Goal: Task Accomplishment & Management: Use online tool/utility

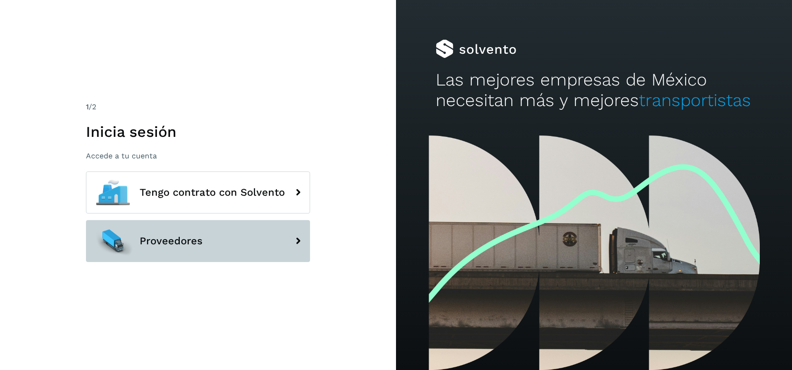
click at [218, 251] on button "Proveedores" at bounding box center [198, 241] width 224 height 42
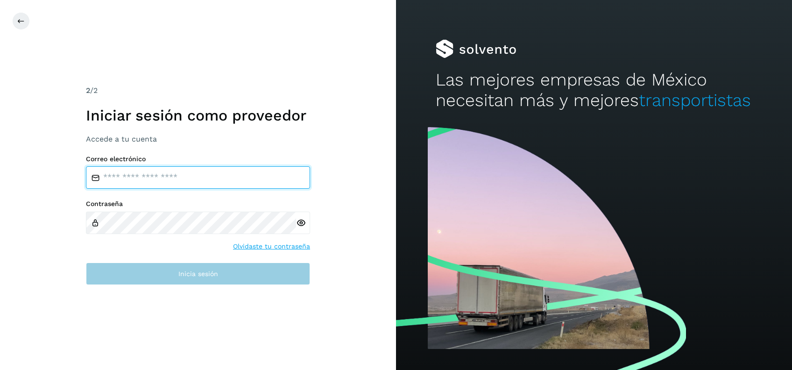
type input "**********"
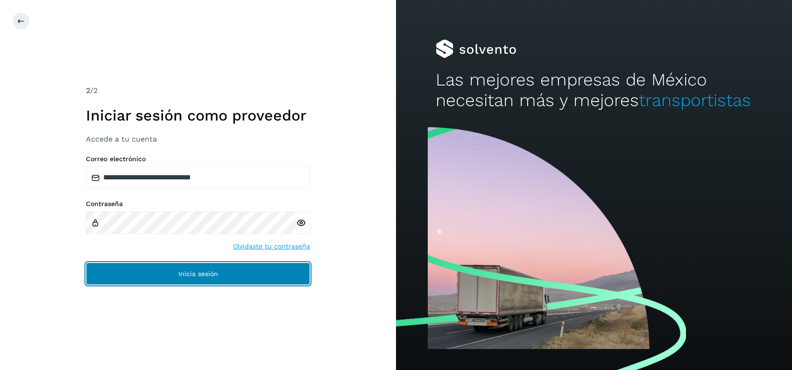
click at [196, 274] on span "Inicia sesión" at bounding box center [198, 273] width 40 height 7
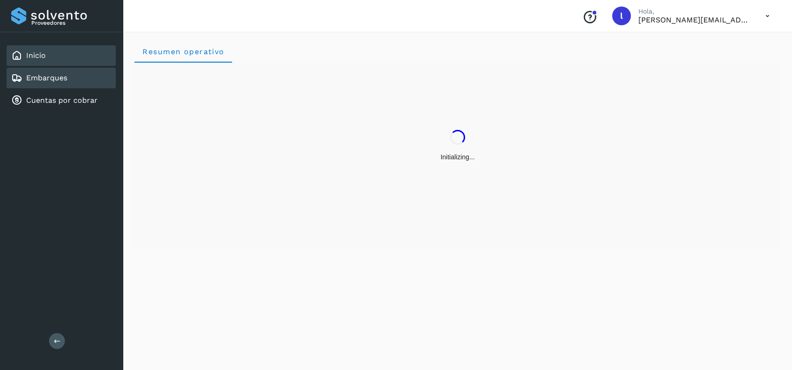
click at [81, 83] on div "Embarques" at bounding box center [61, 78] width 109 height 21
